Goal: Information Seeking & Learning: Learn about a topic

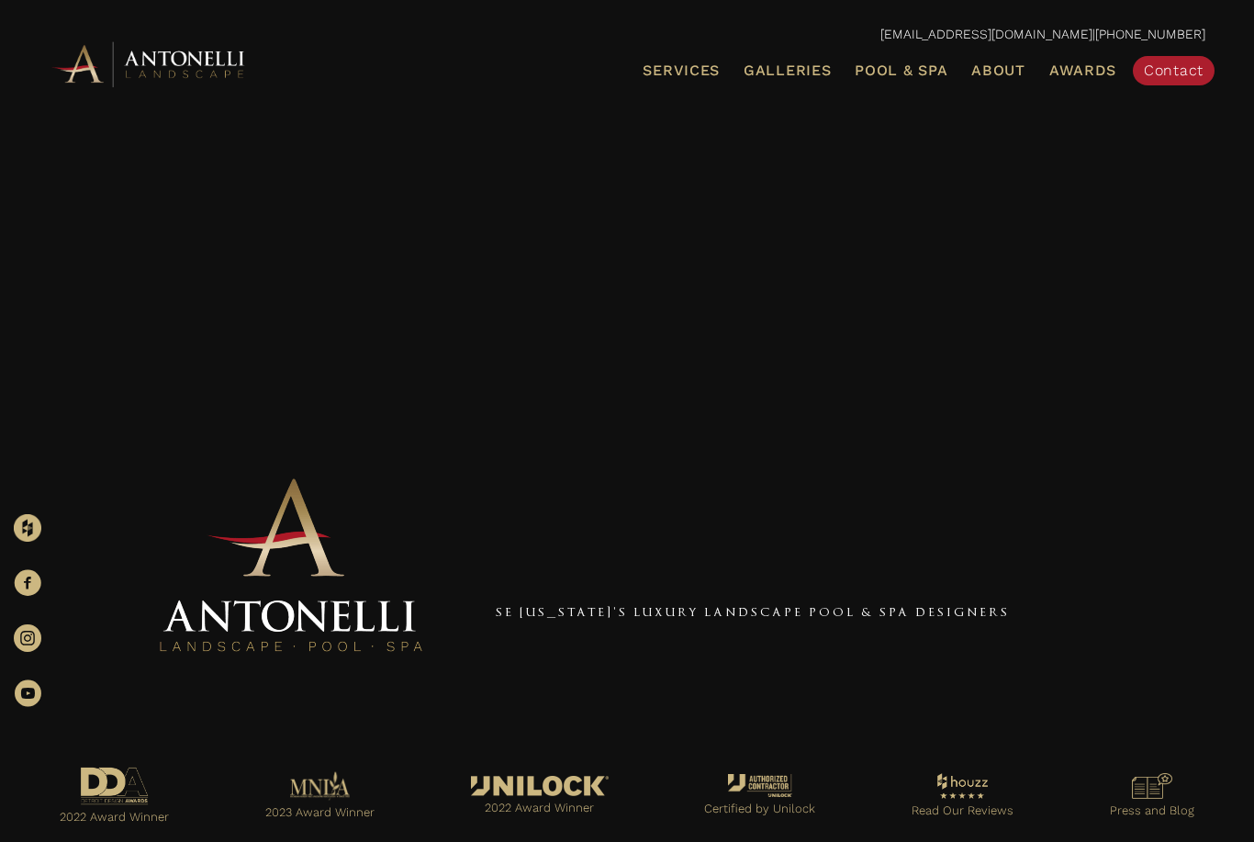
click at [930, 76] on span "Pool & Spa" at bounding box center [901, 70] width 93 height 17
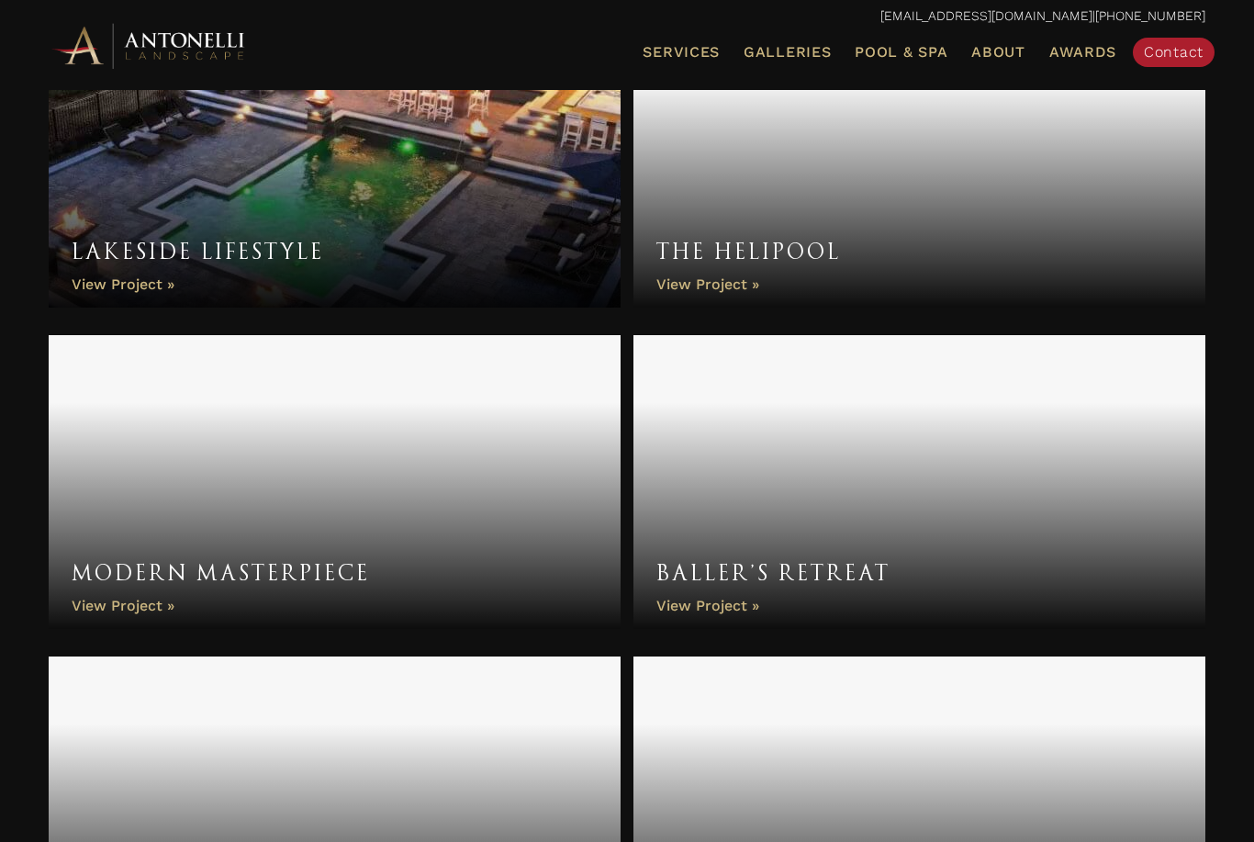
scroll to position [4602, 0]
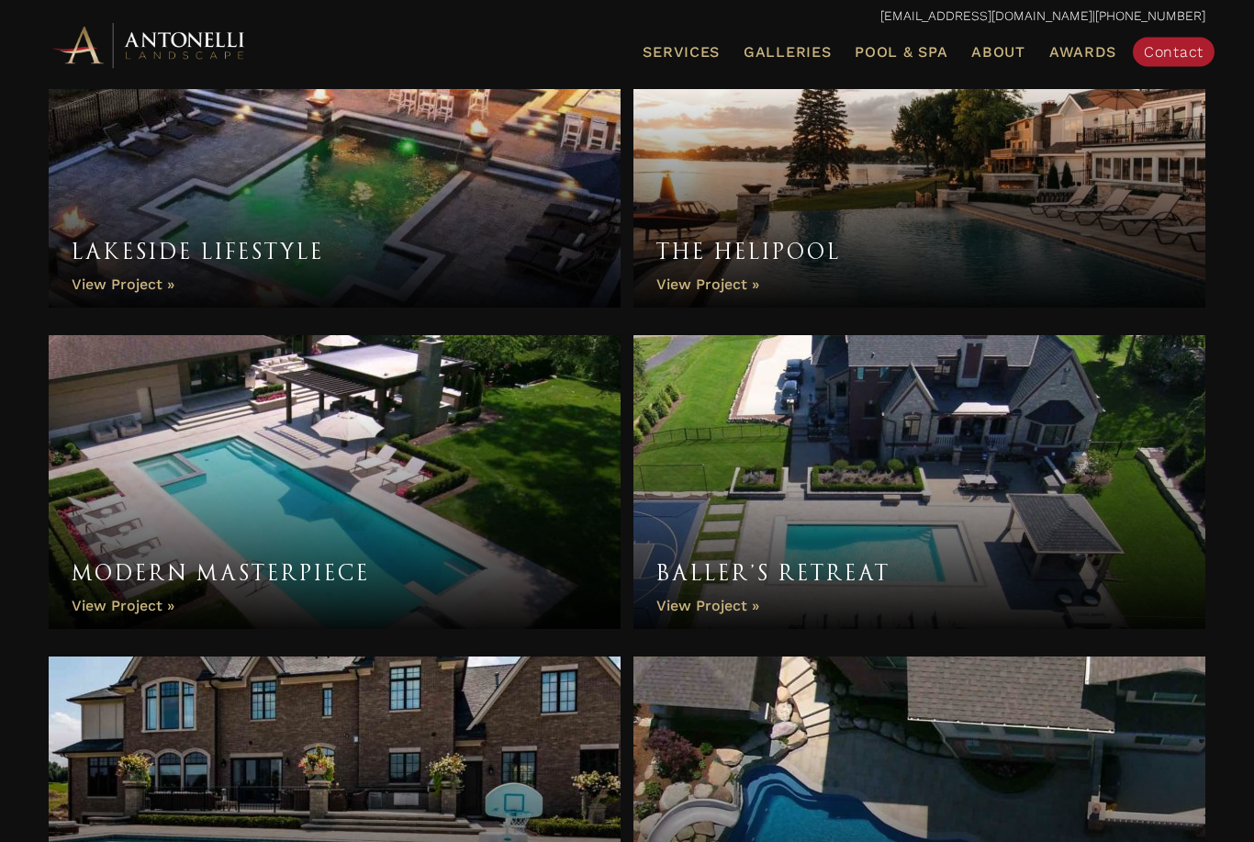
click at [143, 277] on link "Lakeside Lifestyle" at bounding box center [335, 162] width 572 height 294
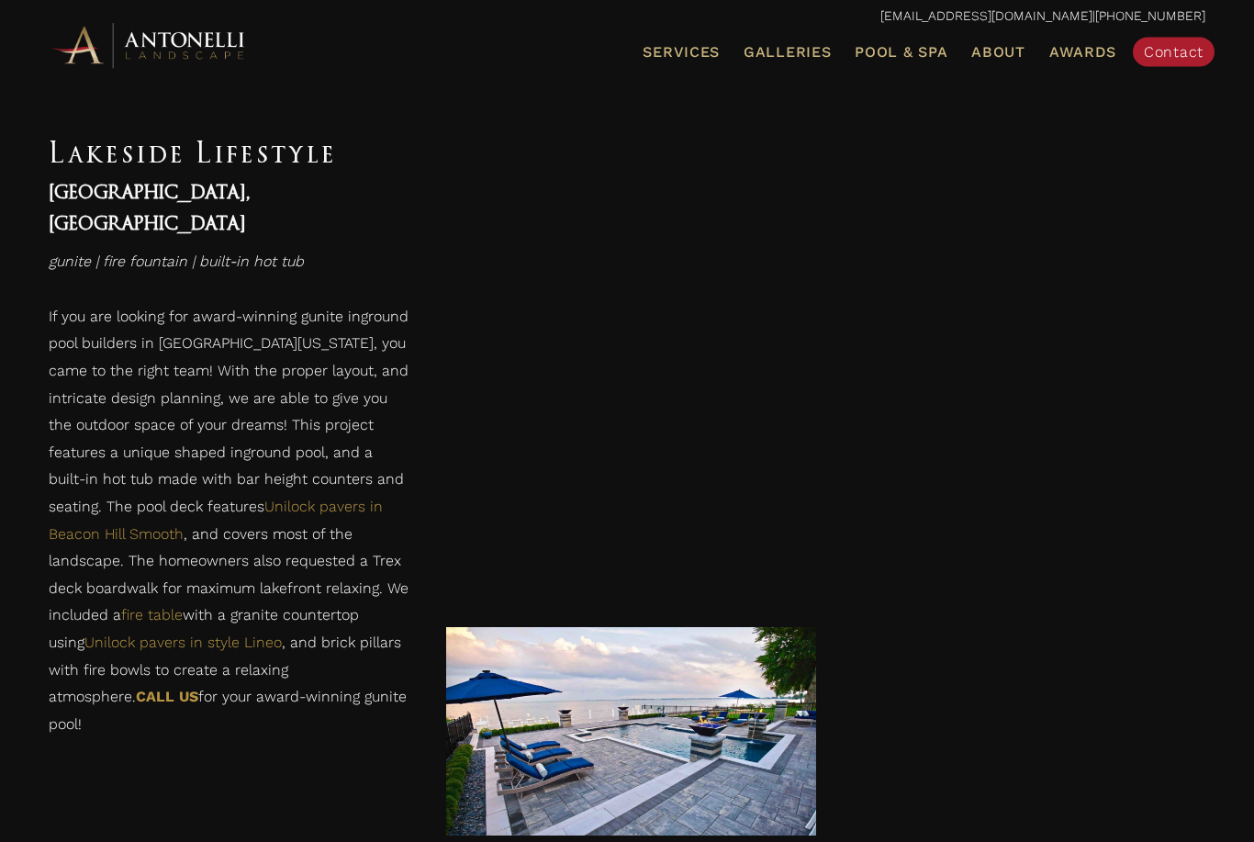
scroll to position [1174, 0]
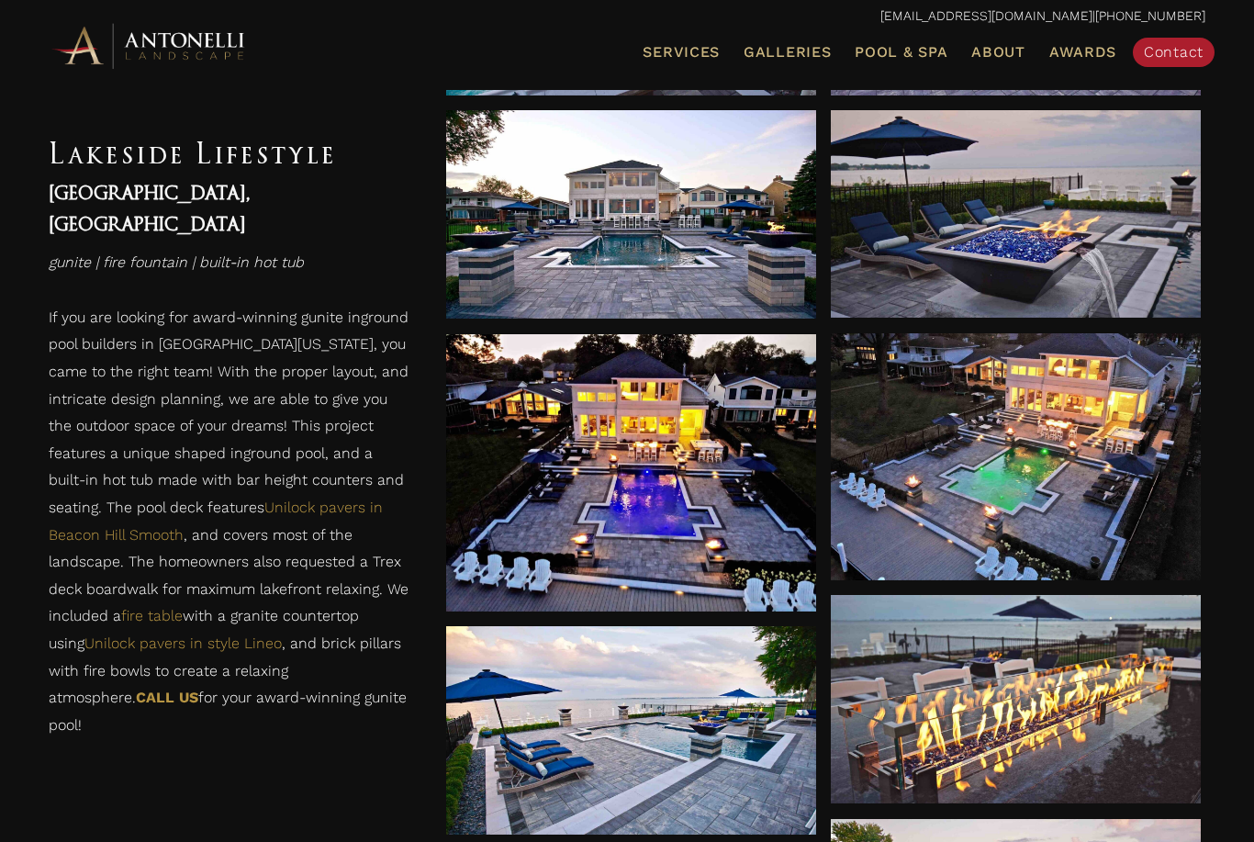
click at [718, 550] on div at bounding box center [631, 472] width 370 height 277
click at [885, 60] on link "Pool & Spa" at bounding box center [900, 52] width 107 height 24
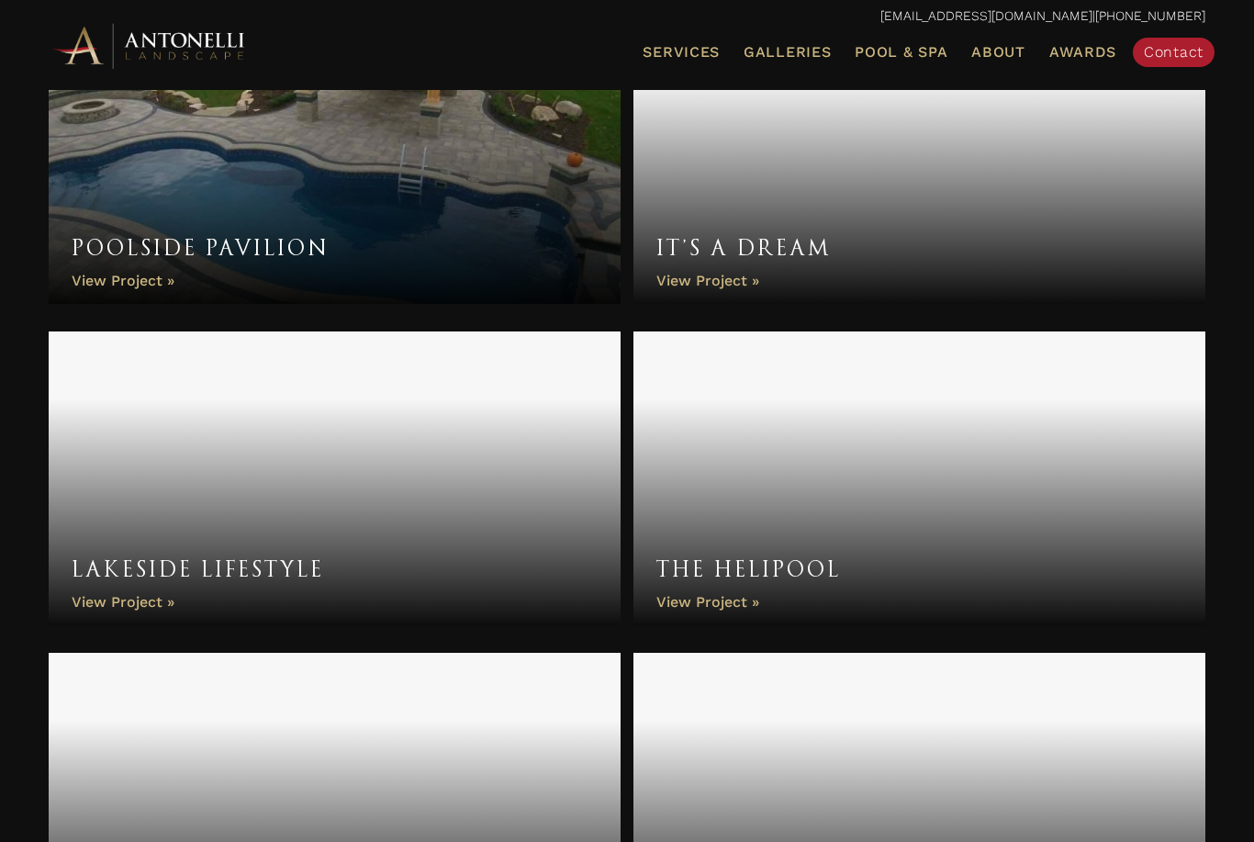
scroll to position [4286, 0]
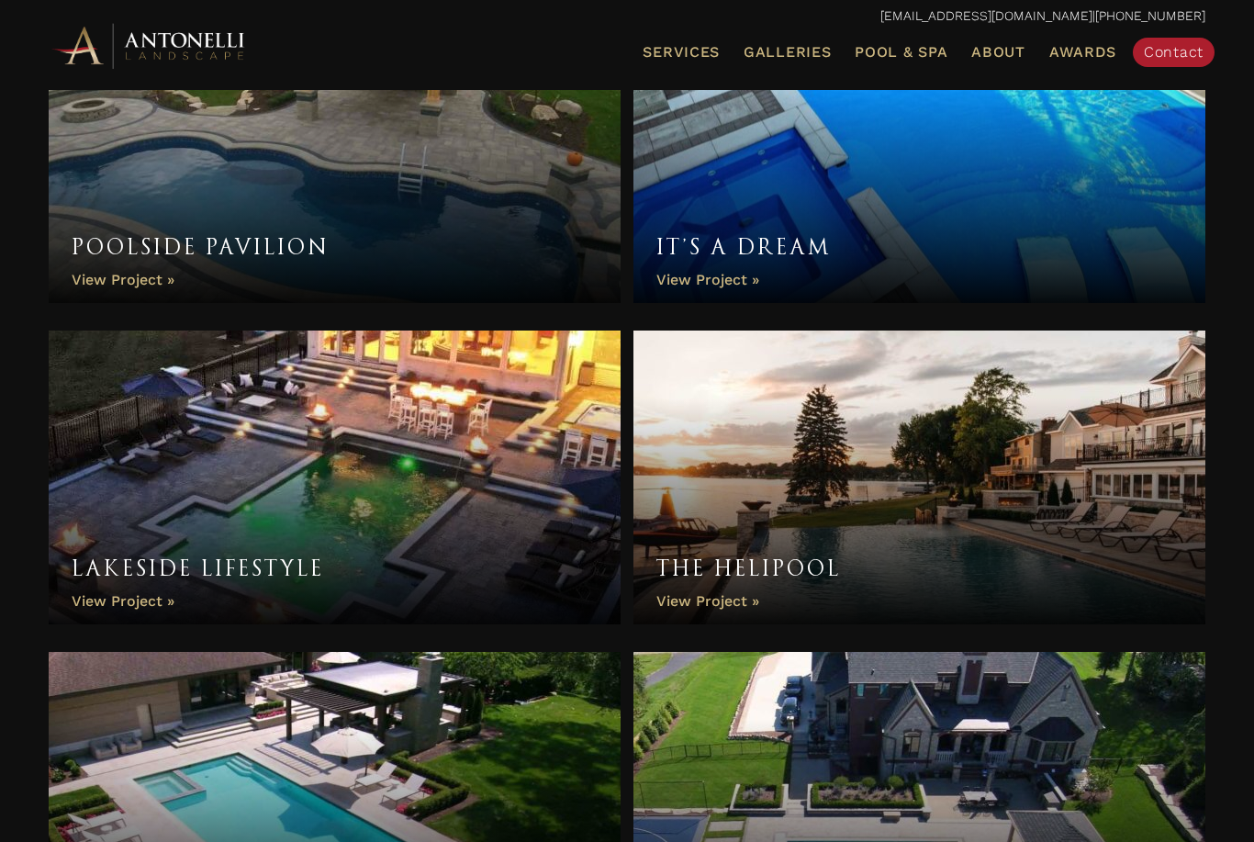
click at [156, 594] on link "Lakeside Lifestyle" at bounding box center [335, 477] width 572 height 294
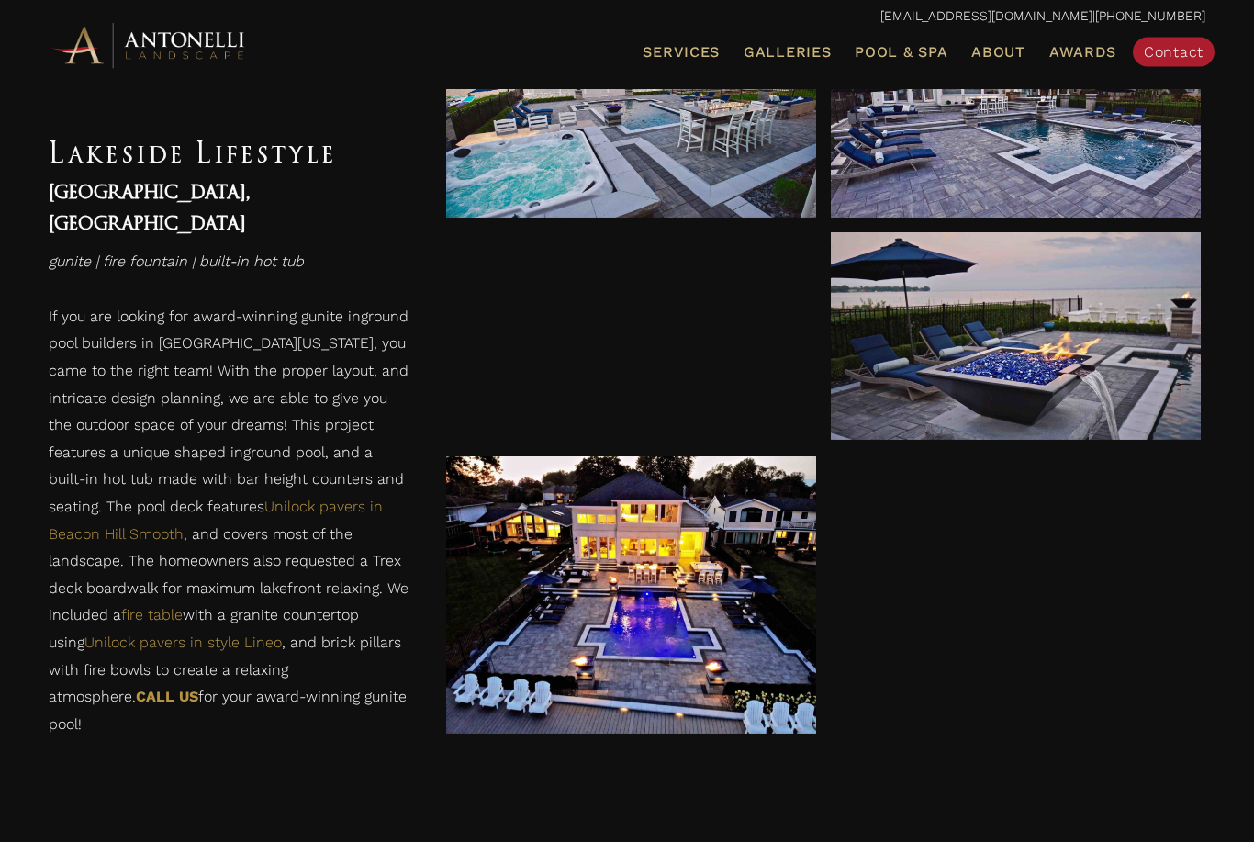
scroll to position [1056, 0]
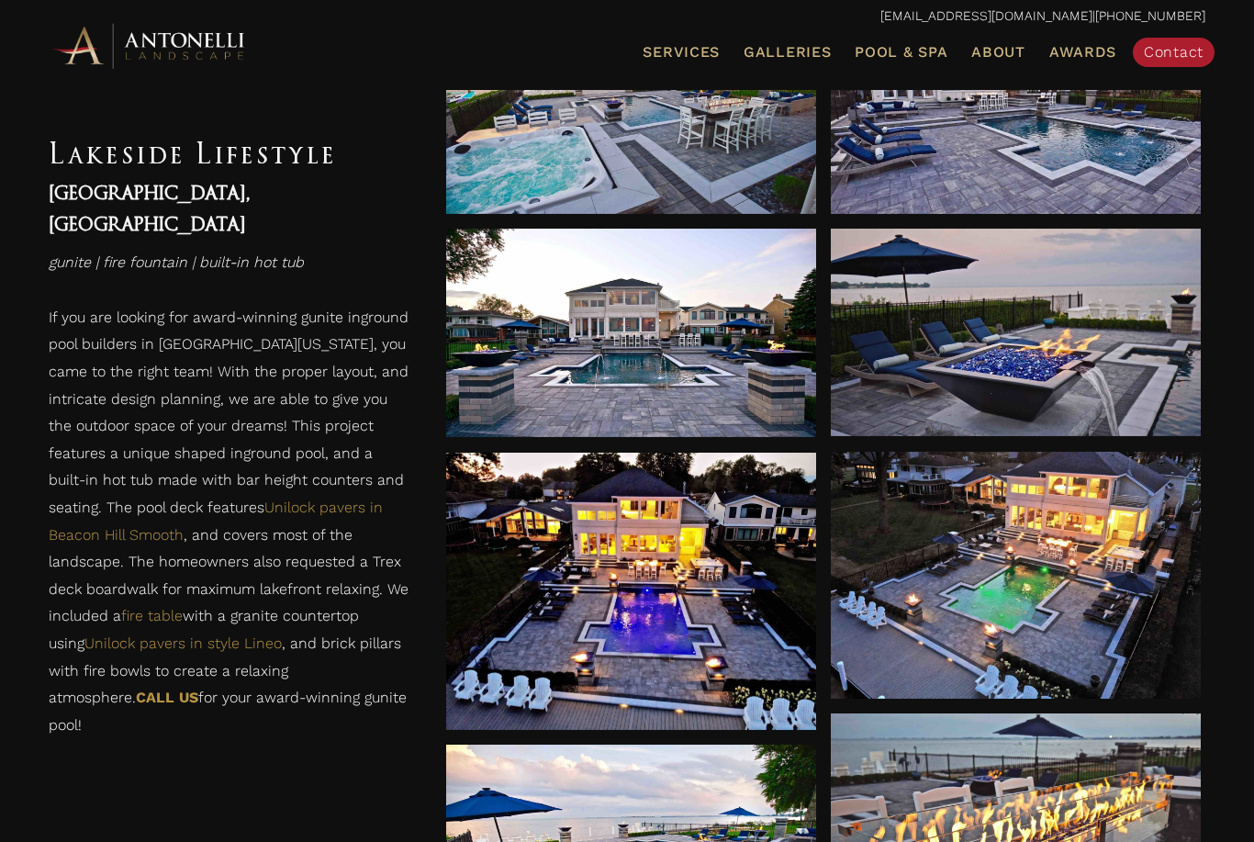
click at [761, 601] on div at bounding box center [631, 591] width 370 height 51
